Goal: Browse casually: Explore the website without a specific task or goal

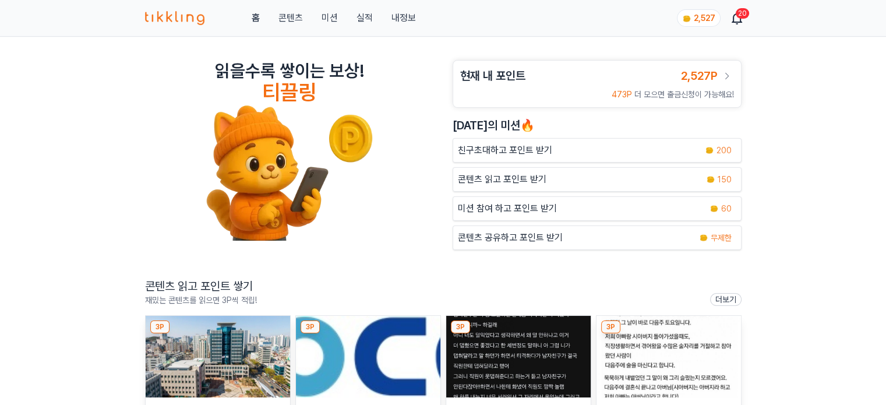
click at [342, 334] on img at bounding box center [368, 357] width 144 height 82
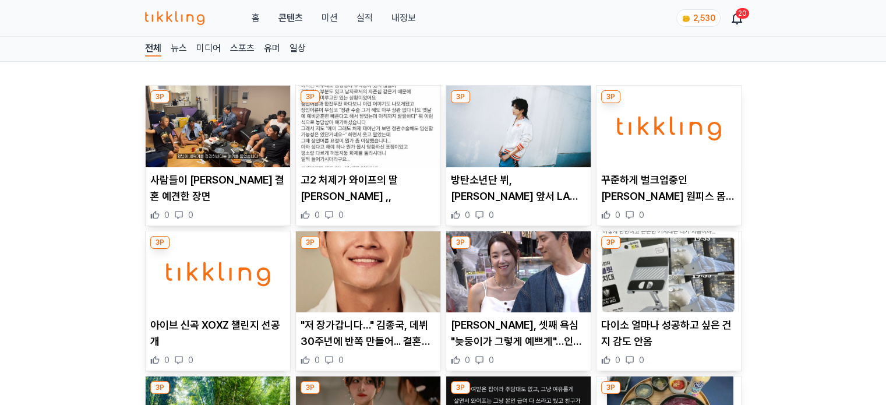
click at [227, 141] on img at bounding box center [218, 127] width 144 height 82
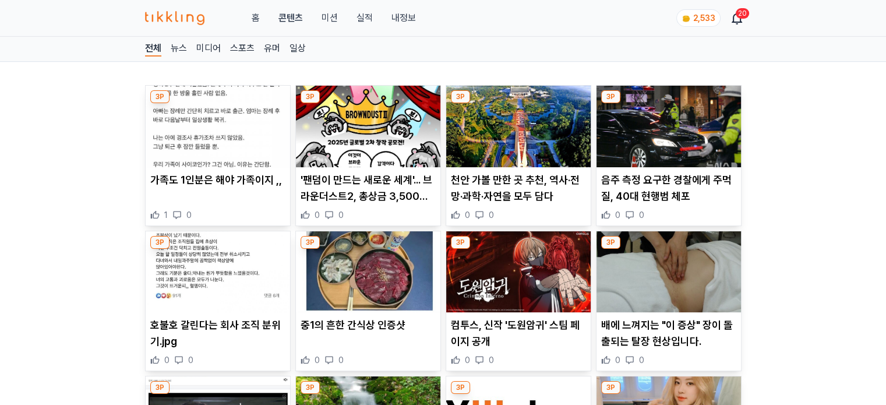
click at [208, 130] on img at bounding box center [218, 127] width 144 height 82
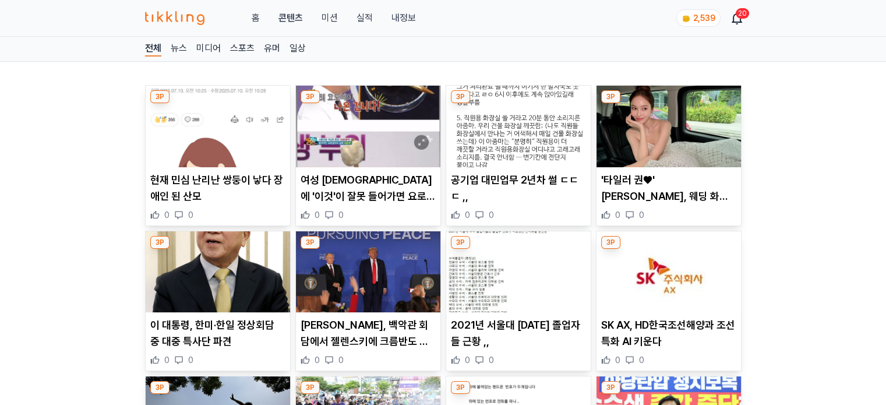
click at [522, 138] on img at bounding box center [518, 127] width 144 height 82
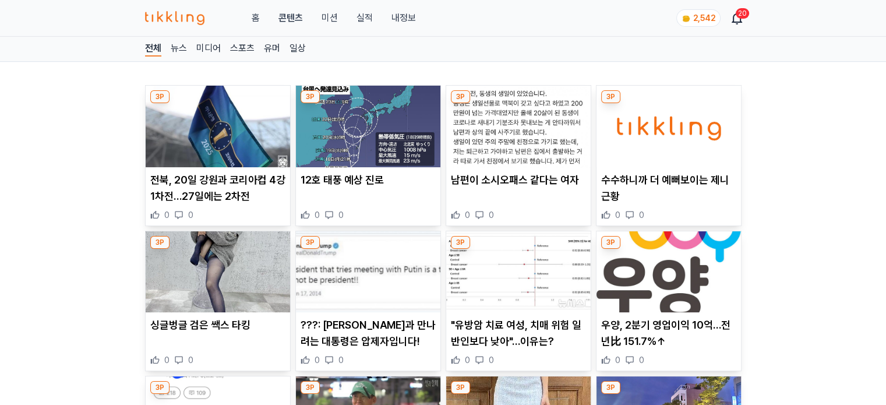
click at [652, 134] on img at bounding box center [668, 127] width 144 height 82
